Goal: Navigation & Orientation: Find specific page/section

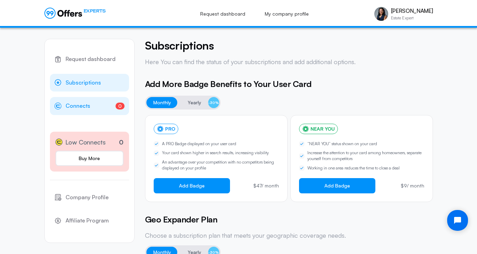
click at [84, 104] on span "Connects" at bounding box center [78, 106] width 25 height 9
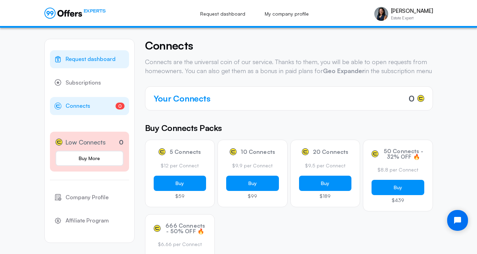
click at [95, 61] on span "Request dashboard" at bounding box center [91, 59] width 50 height 9
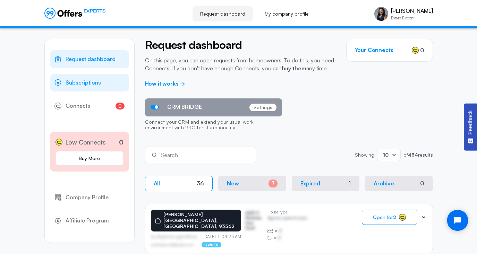
click at [81, 86] on span "Subscriptions" at bounding box center [83, 82] width 35 height 9
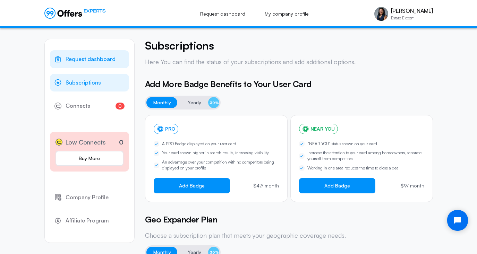
click at [93, 60] on span "Request dashboard" at bounding box center [91, 59] width 50 height 9
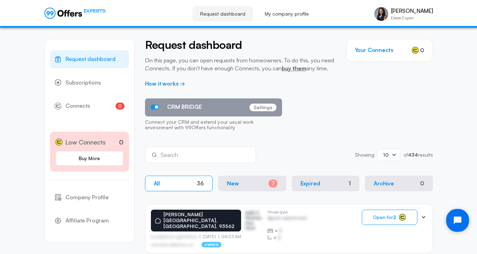
click at [456, 224] on icon "Open chat widget" at bounding box center [457, 220] width 9 height 9
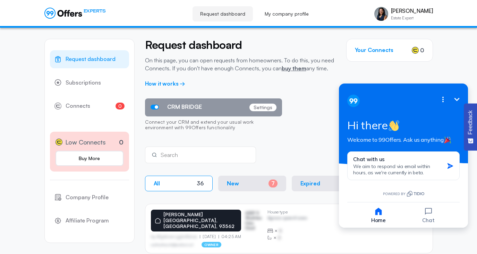
click at [457, 100] on icon "Minimize" at bounding box center [457, 99] width 5 height 3
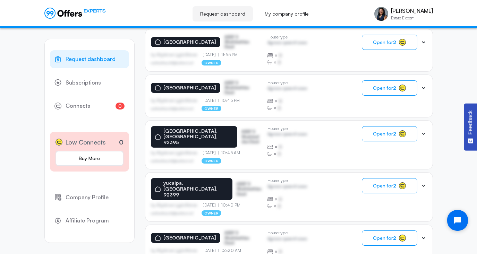
scroll to position [441, 0]
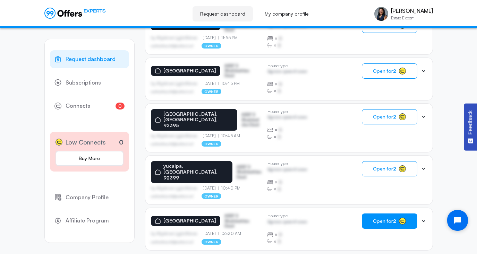
click at [379, 214] on button "Open for 2" at bounding box center [390, 221] width 56 height 15
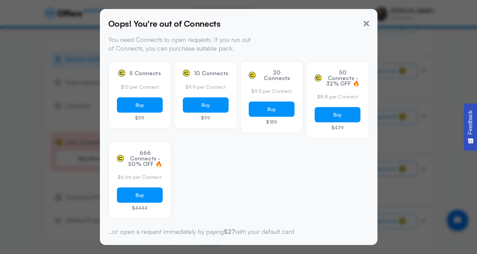
scroll to position [23, 0]
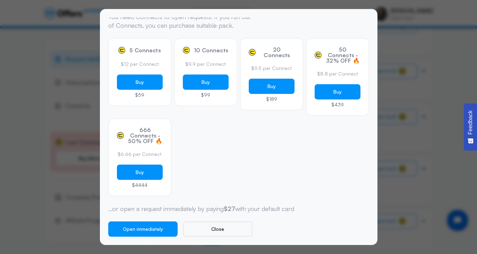
click at [440, 42] on div at bounding box center [238, 127] width 477 height 254
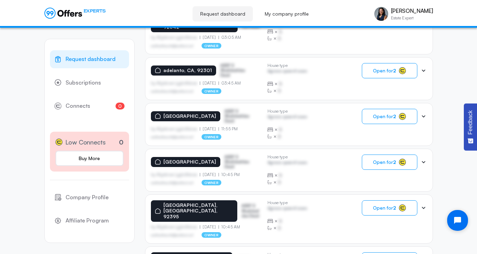
scroll to position [0, 0]
